Goal: Go to known website: Access a specific website the user already knows

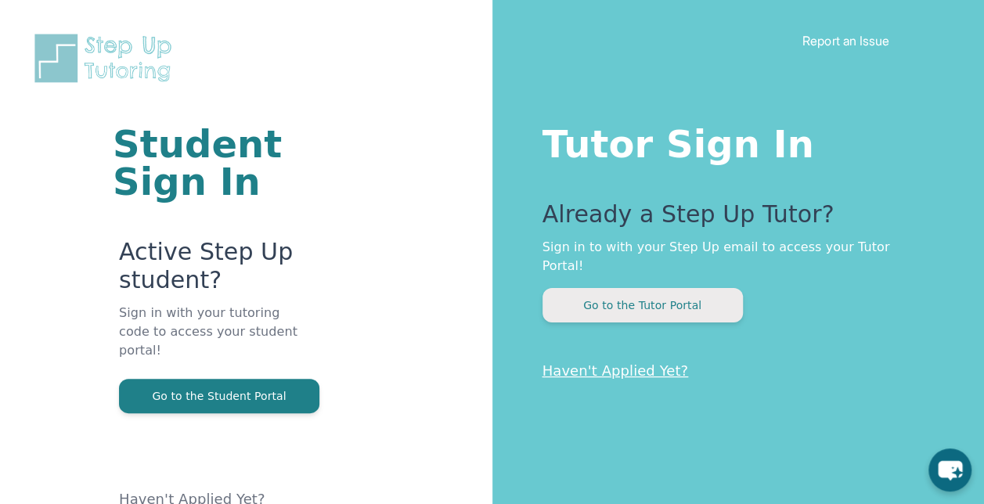
click at [643, 293] on button "Go to the Tutor Portal" at bounding box center [642, 305] width 200 height 34
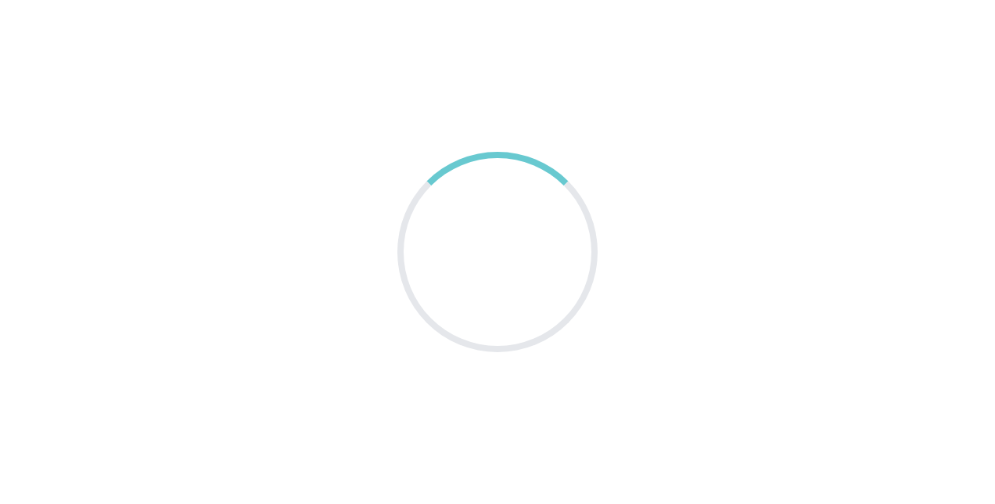
drag, startPoint x: 660, startPoint y: 6, endPoint x: 469, endPoint y: 81, distance: 204.4
click at [469, 81] on main at bounding box center [497, 252] width 995 height 504
